Goal: Information Seeking & Learning: Learn about a topic

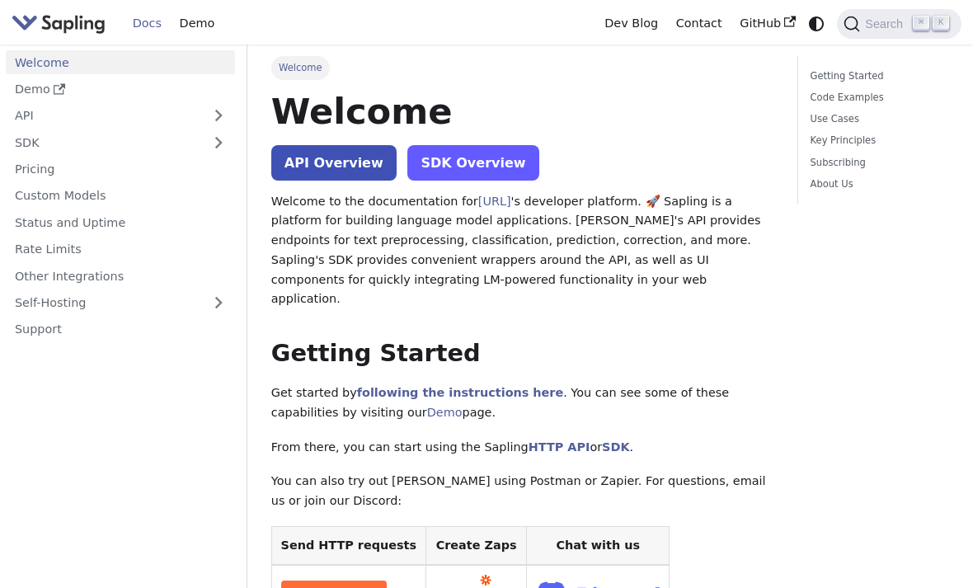
click at [468, 173] on link "SDK Overview" at bounding box center [472, 162] width 131 height 35
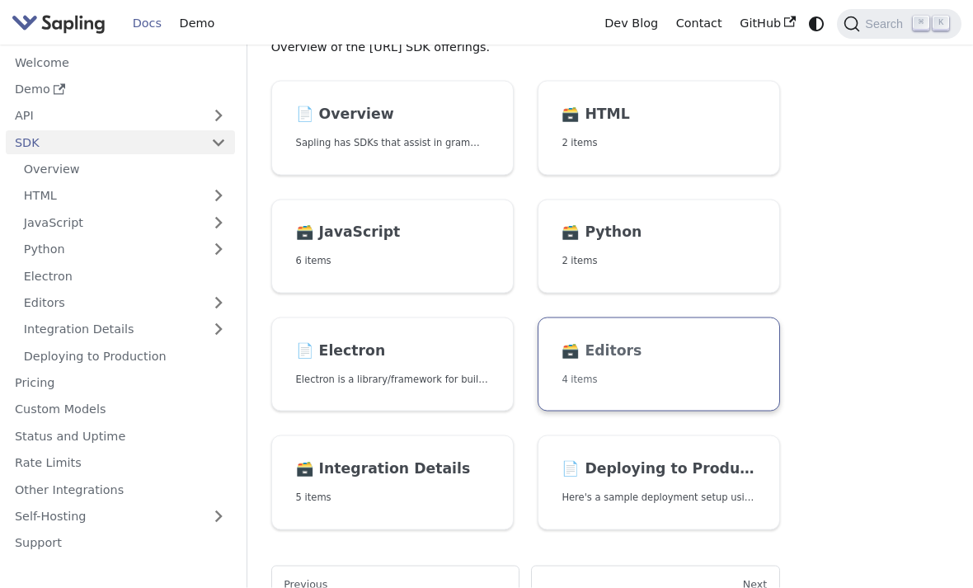
scroll to position [115, 0]
click at [596, 345] on h2 "🗃️ Editors" at bounding box center [658, 350] width 193 height 18
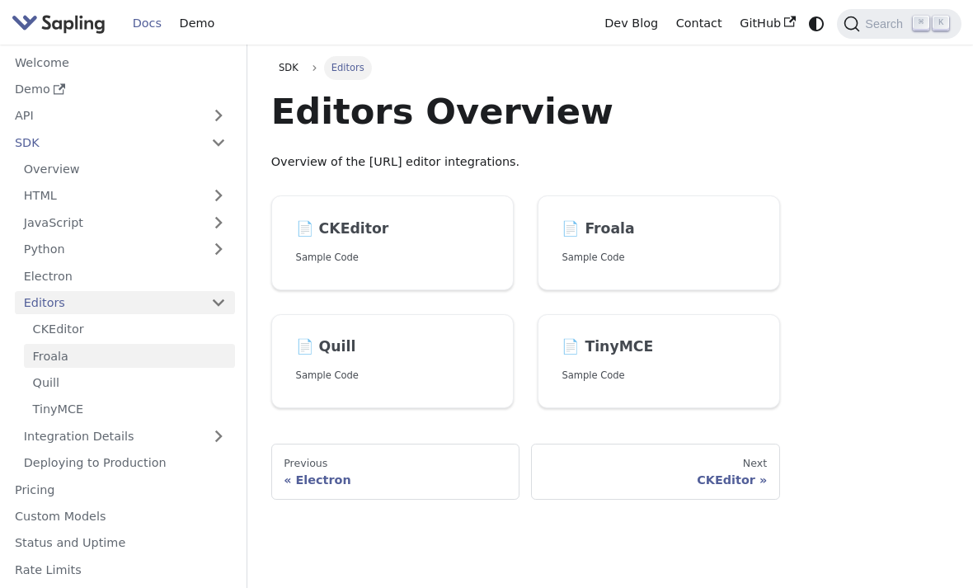
click at [59, 344] on link "Froala" at bounding box center [129, 356] width 211 height 24
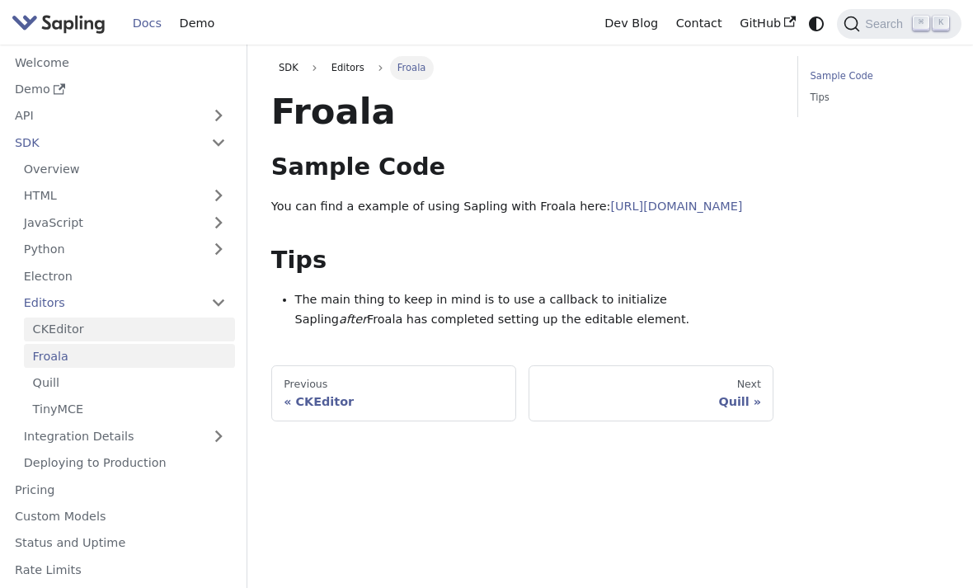
click at [68, 327] on link "CKEditor" at bounding box center [129, 329] width 211 height 24
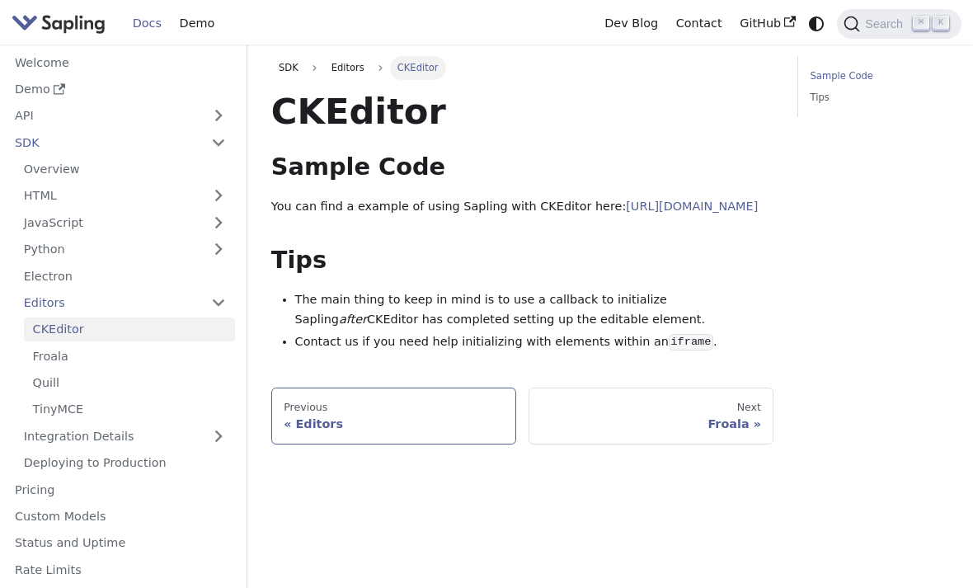
click at [444, 431] on div "Editors" at bounding box center [394, 423] width 220 height 15
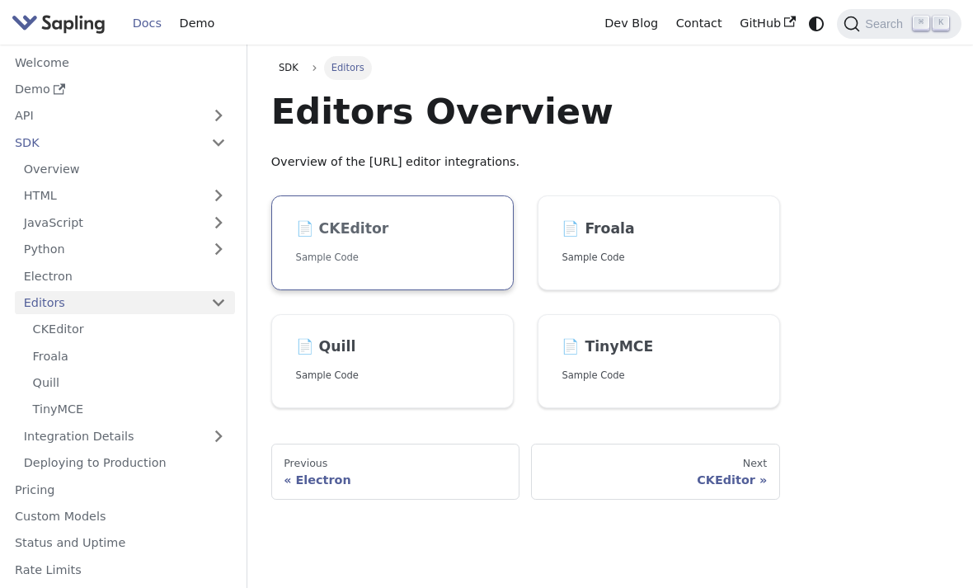
click at [426, 238] on link "📄️ CKEditor Sample Code" at bounding box center [392, 242] width 242 height 95
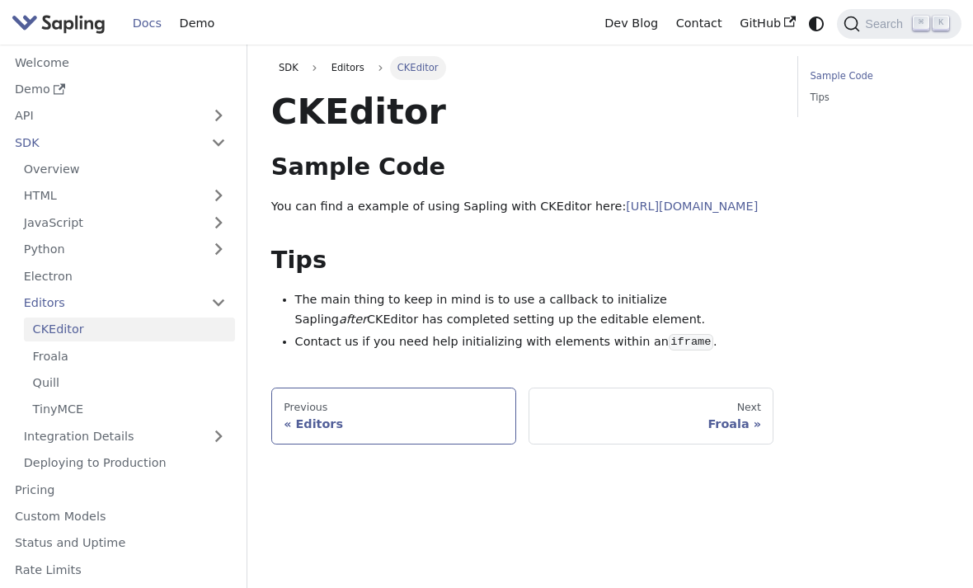
click at [431, 431] on div "Editors" at bounding box center [394, 423] width 220 height 15
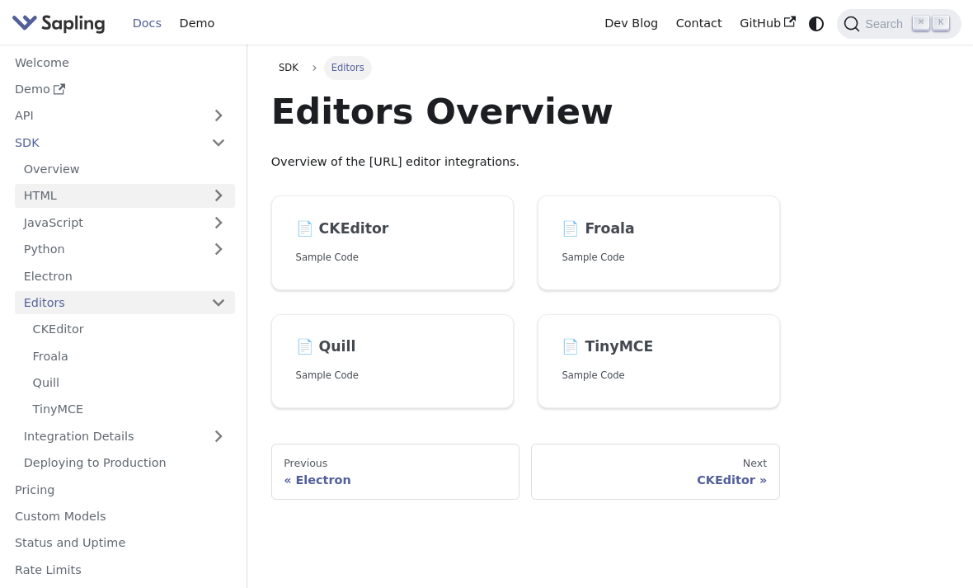
click at [230, 197] on link "HTML" at bounding box center [125, 196] width 220 height 24
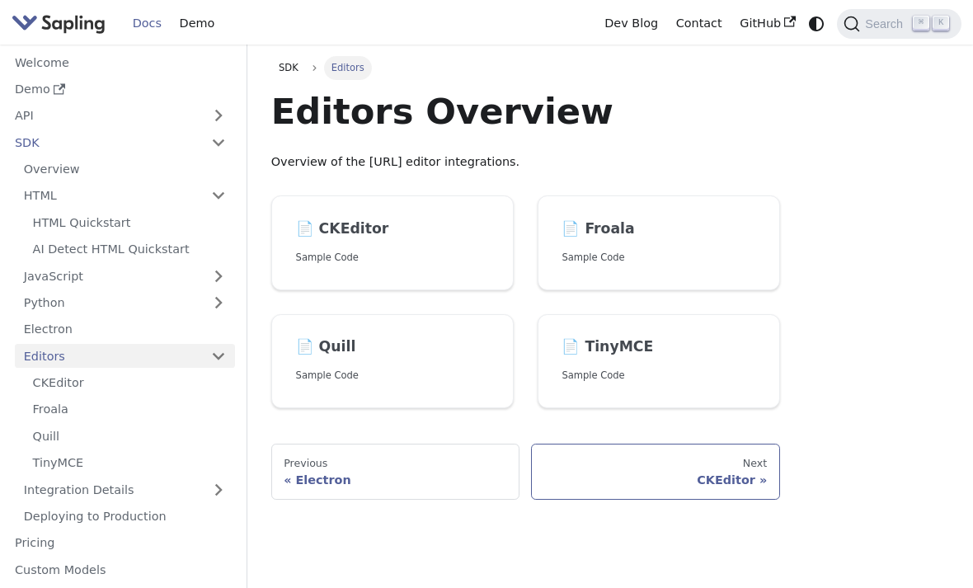
click at [749, 468] on link "Next CKEditor" at bounding box center [655, 472] width 248 height 56
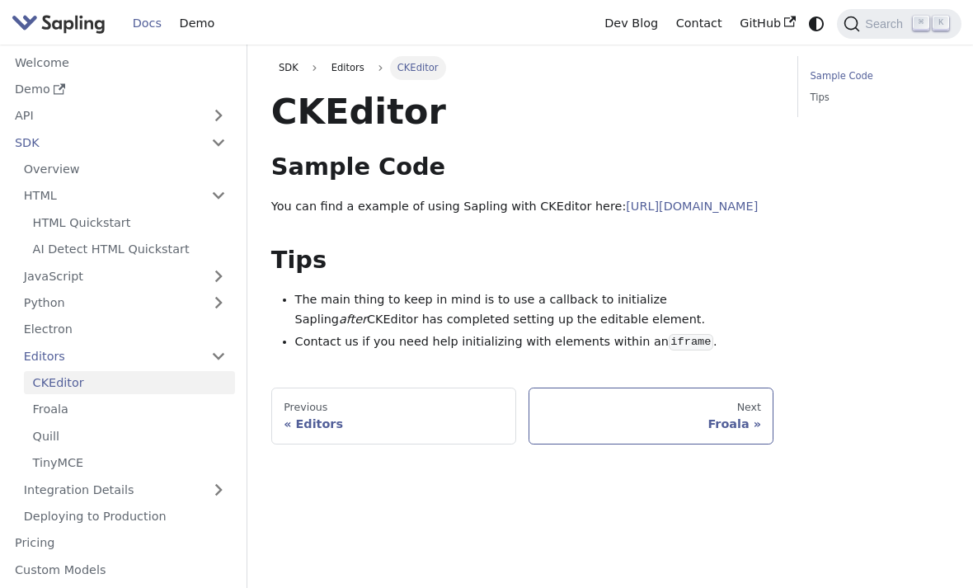
click at [737, 431] on div "Froala" at bounding box center [651, 423] width 220 height 15
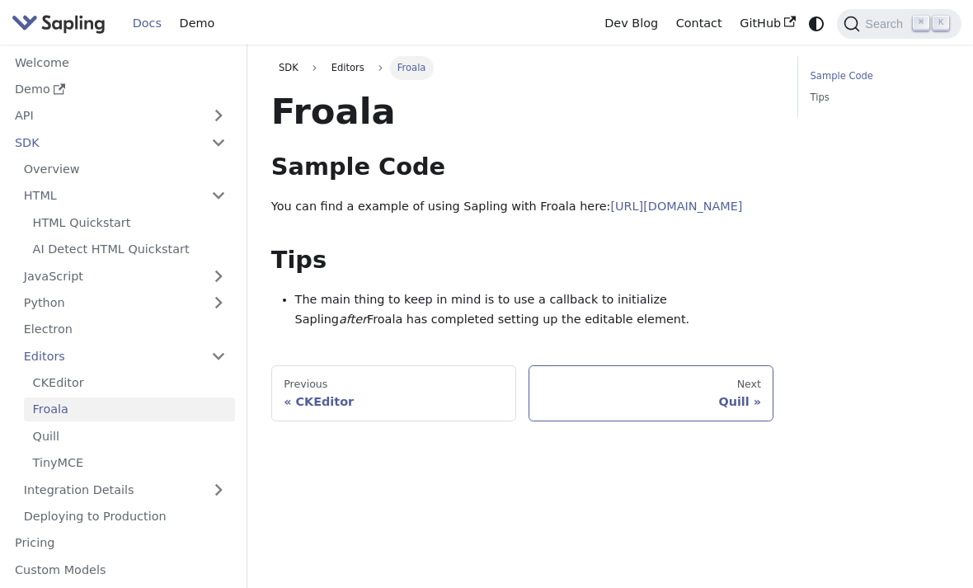
click at [748, 409] on div "Quill" at bounding box center [651, 401] width 220 height 15
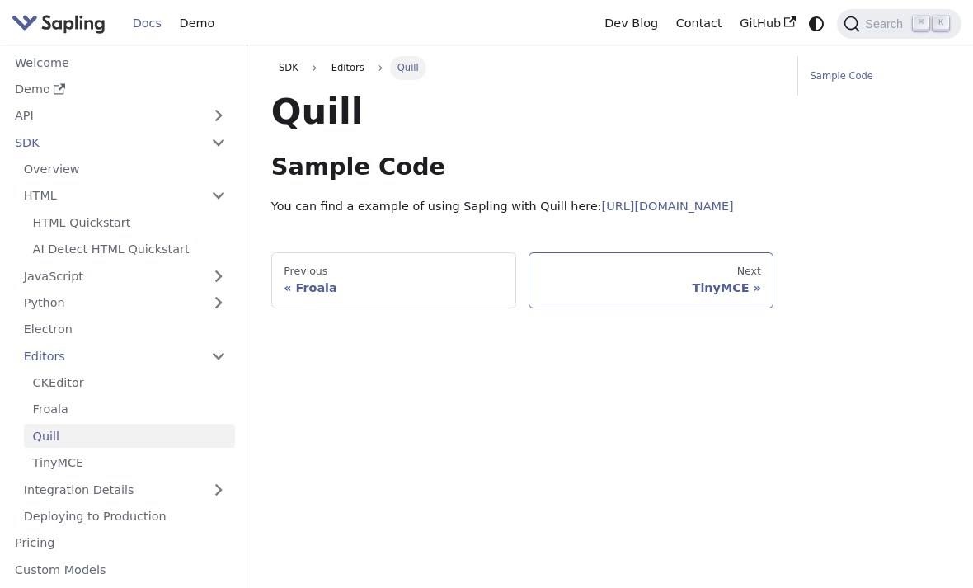
click at [731, 295] on div "TinyMCE" at bounding box center [651, 287] width 220 height 15
